Goal: Information Seeking & Learning: Compare options

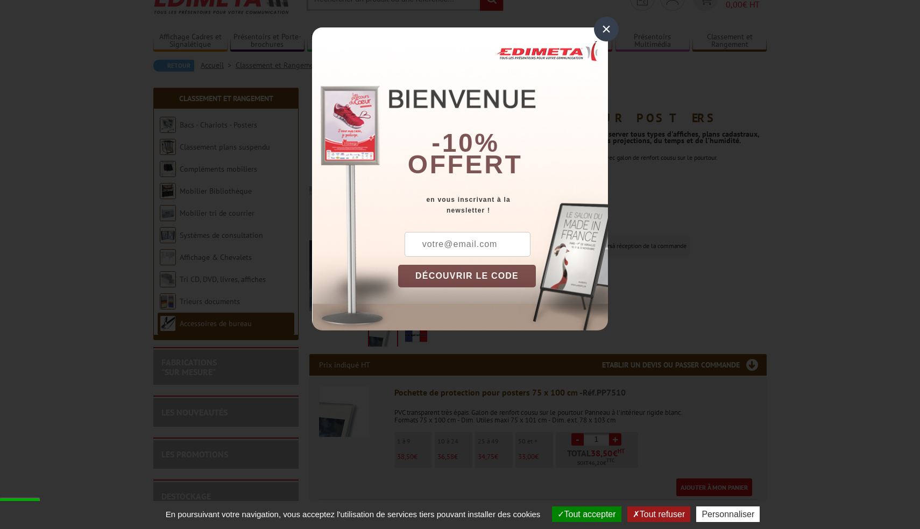
scroll to position [52, 0]
click at [605, 31] on div "×" at bounding box center [606, 29] width 25 height 25
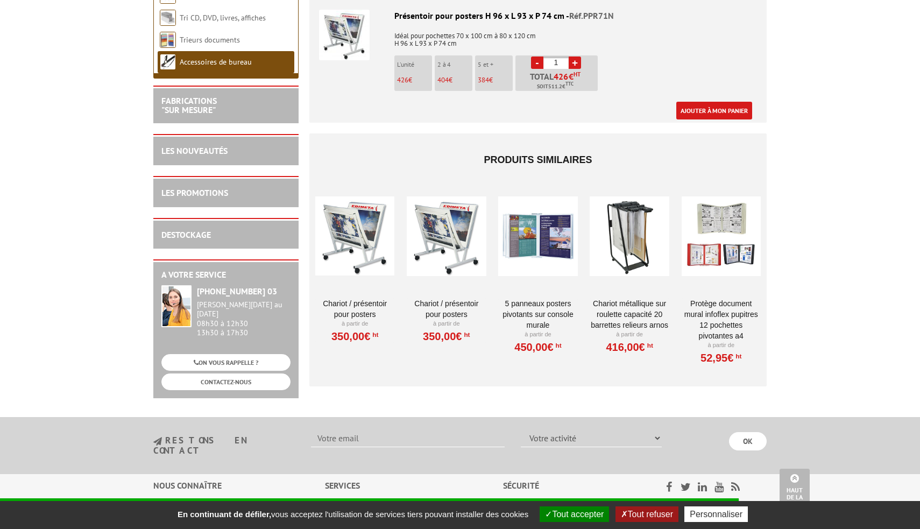
scroll to position [957, 0]
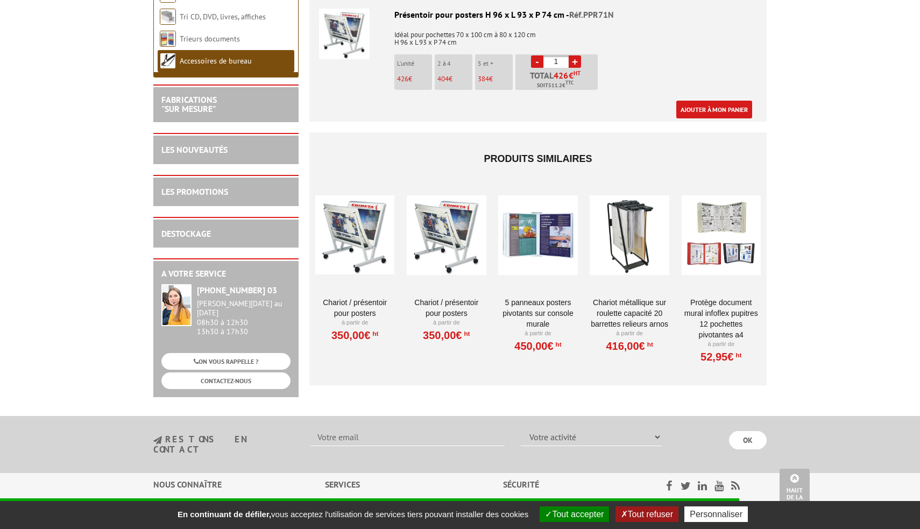
click at [537, 225] on div at bounding box center [537, 235] width 79 height 108
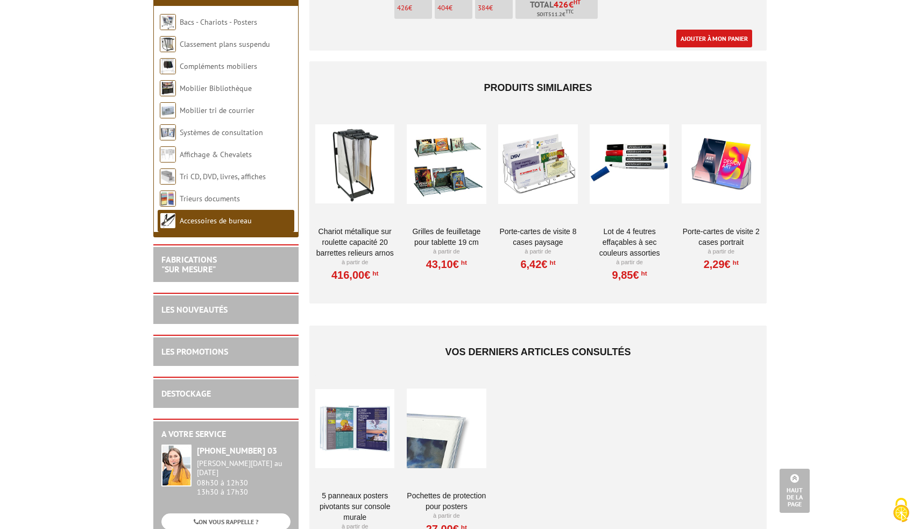
scroll to position [854, 0]
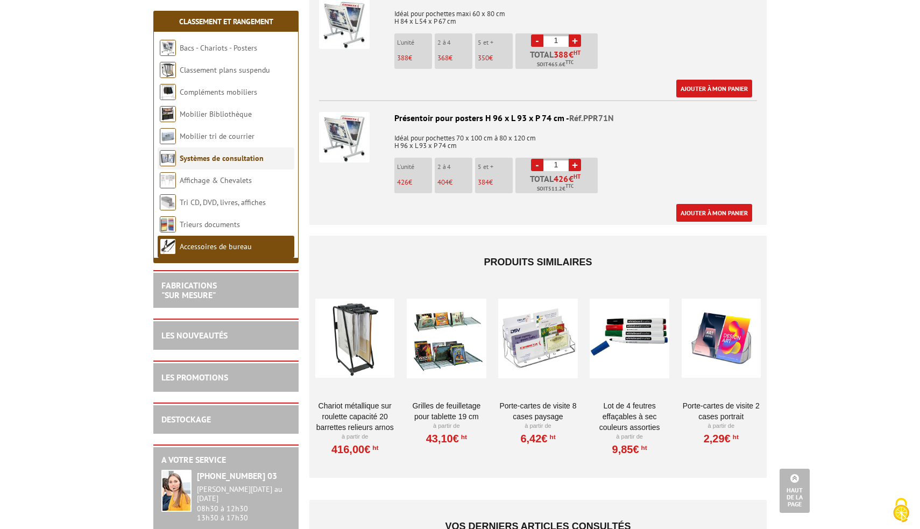
click at [220, 159] on link "Systèmes de consultation" at bounding box center [222, 158] width 84 height 10
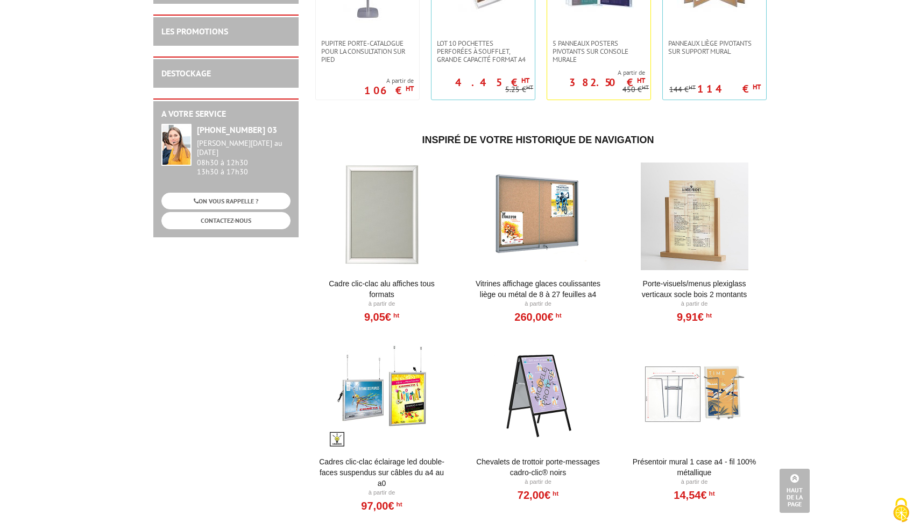
scroll to position [476, 0]
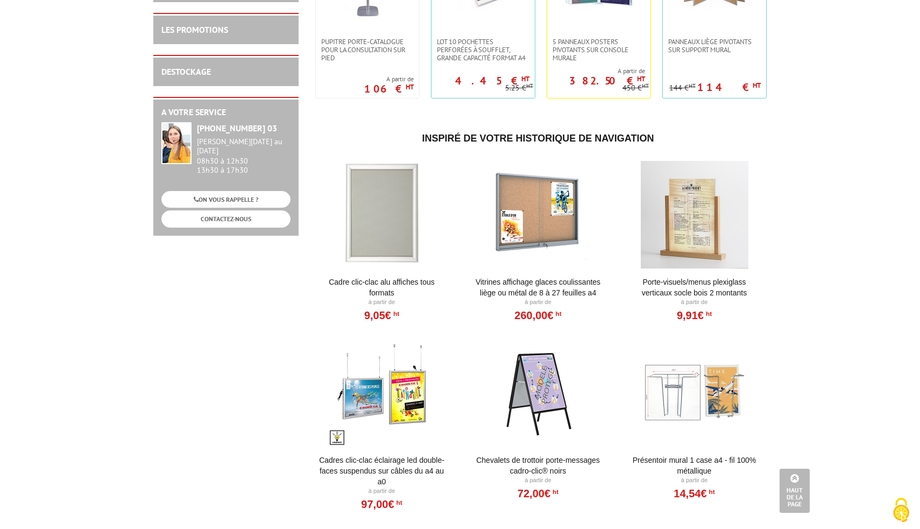
click at [367, 222] on div at bounding box center [381, 215] width 133 height 108
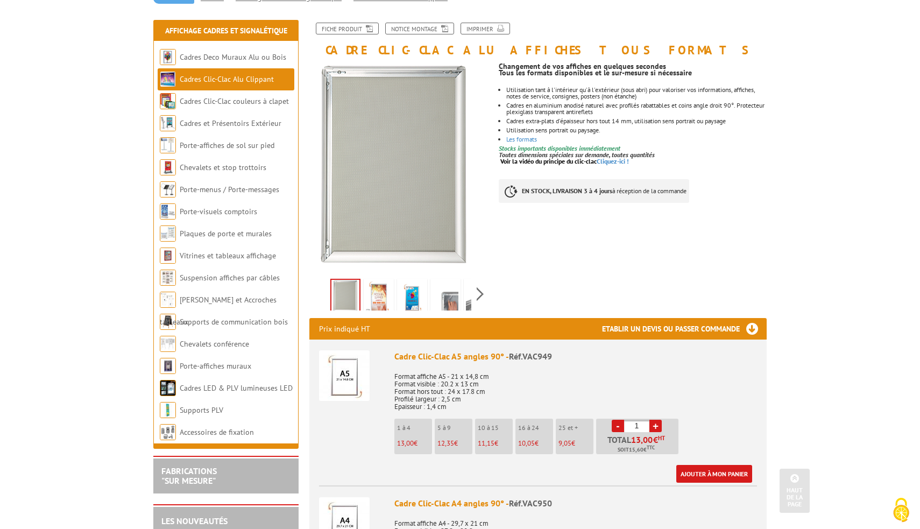
scroll to position [102, 0]
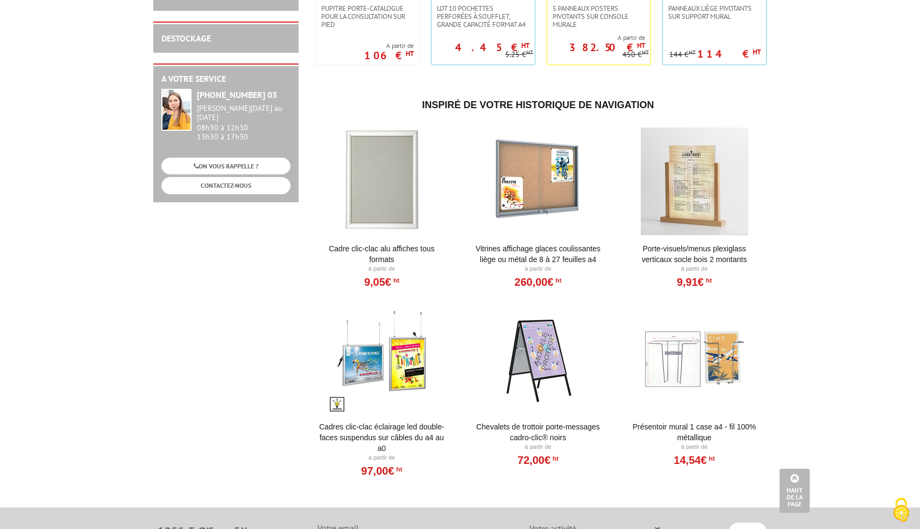
scroll to position [510, 0]
click at [374, 206] on div at bounding box center [381, 180] width 133 height 108
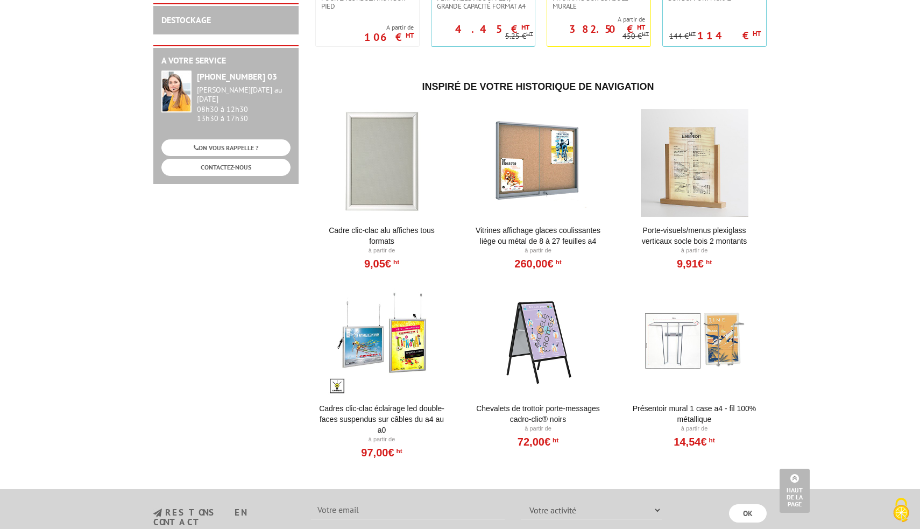
scroll to position [529, 0]
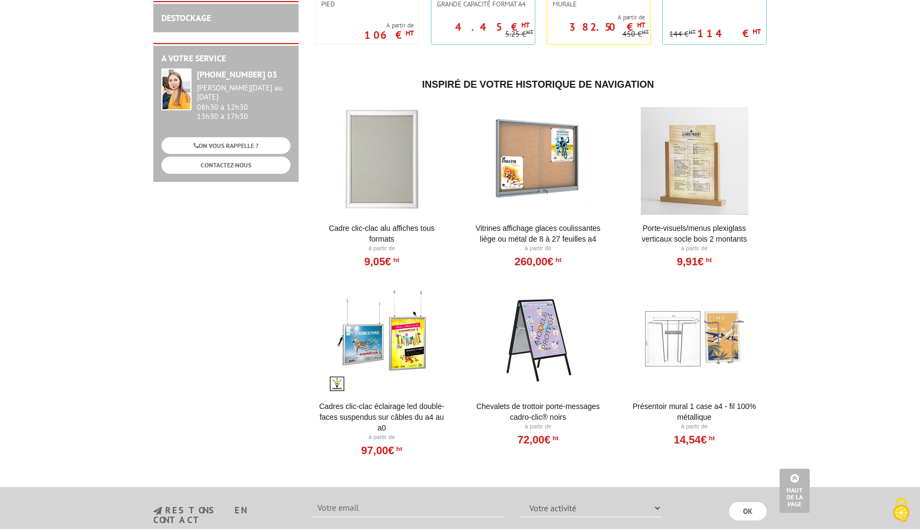
click at [406, 352] on div at bounding box center [381, 339] width 133 height 108
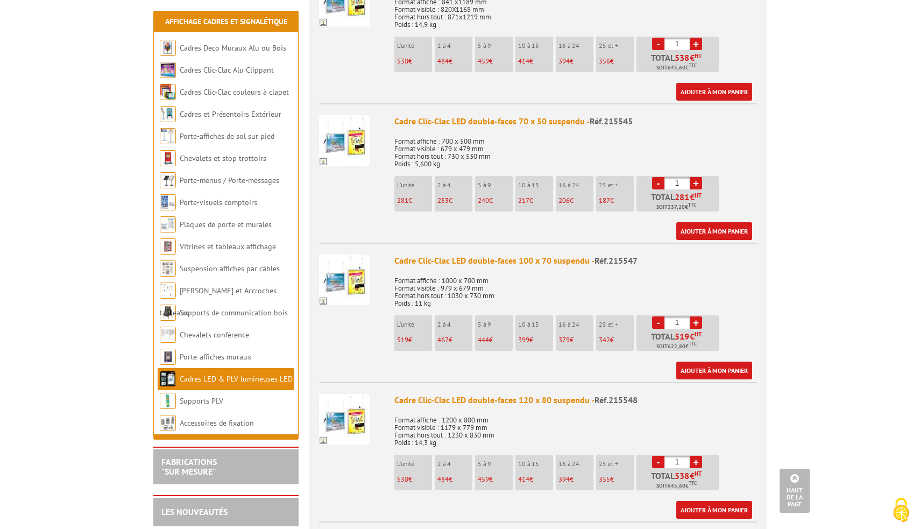
scroll to position [1035, 0]
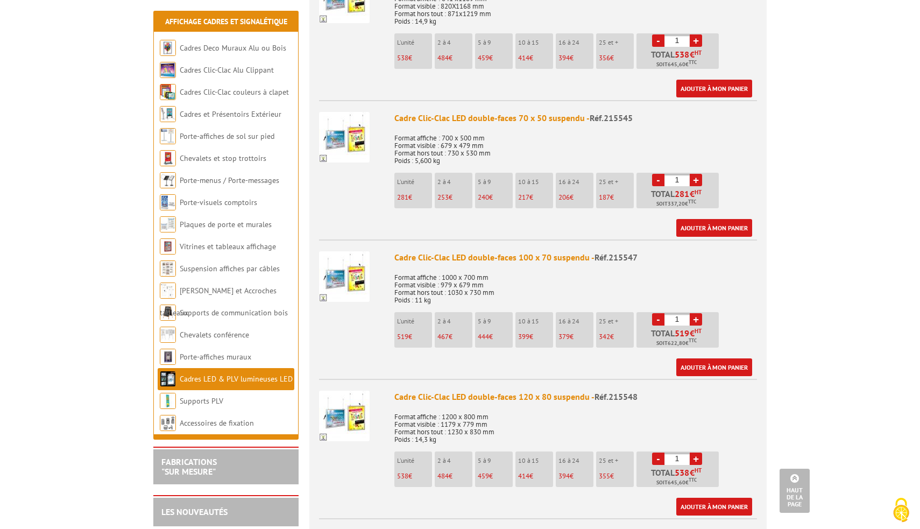
click at [345, 281] on img at bounding box center [344, 276] width 51 height 51
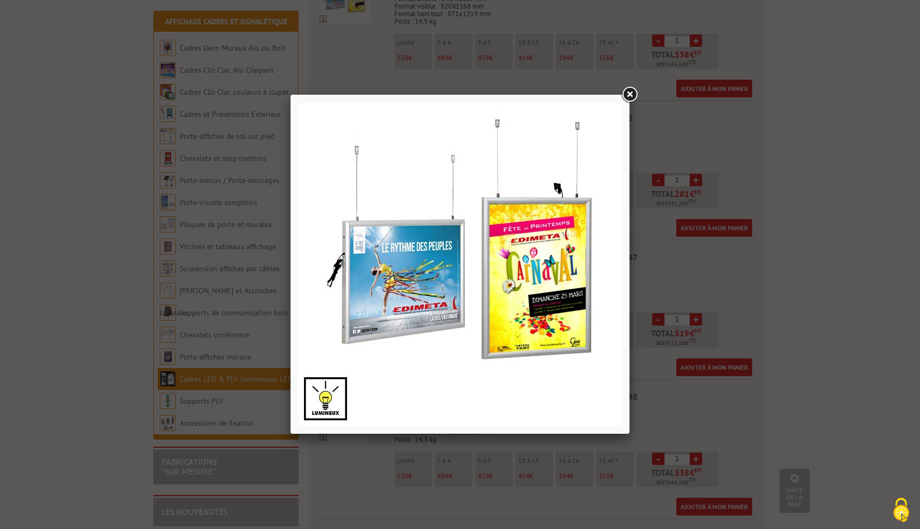
click at [630, 94] on link at bounding box center [629, 94] width 19 height 19
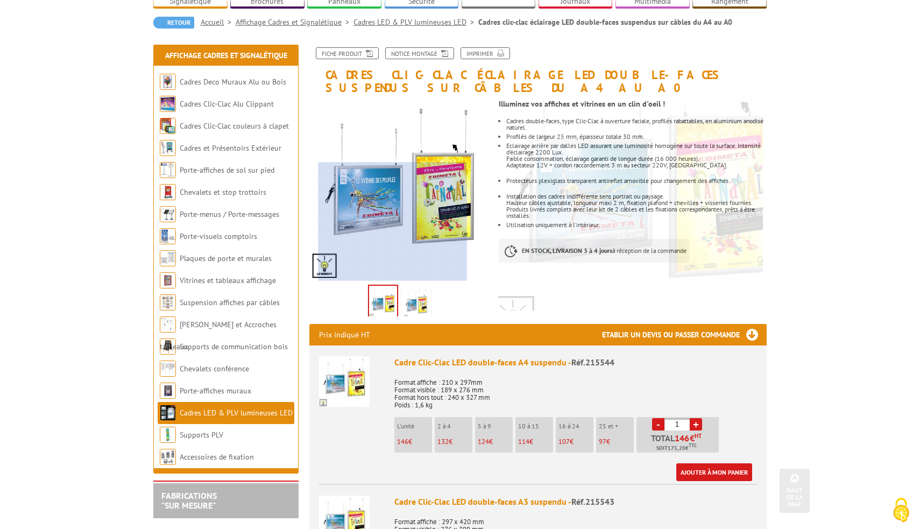
scroll to position [0, 0]
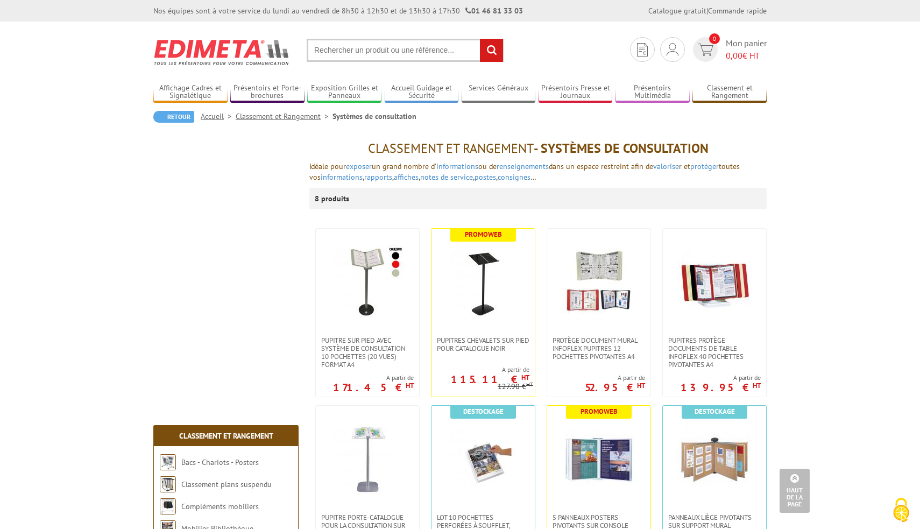
scroll to position [529, 0]
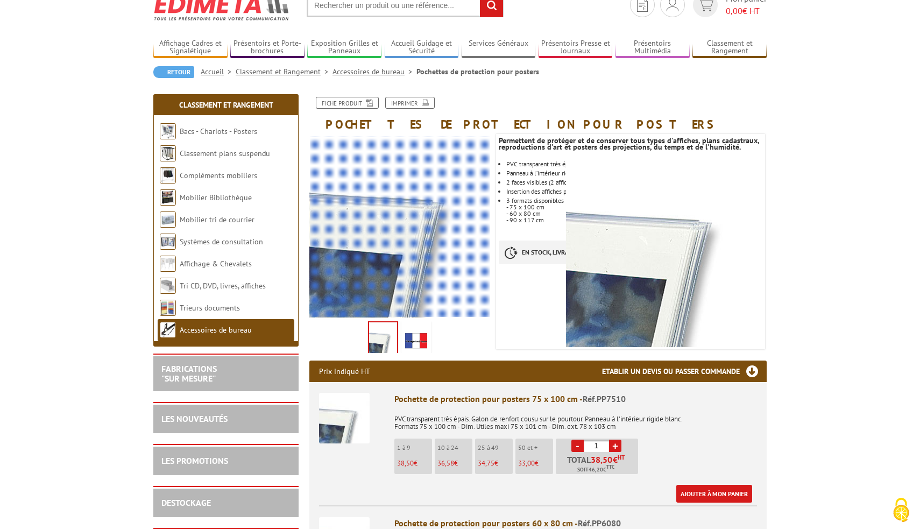
scroll to position [41, 0]
